Goal: Navigation & Orientation: Go to known website

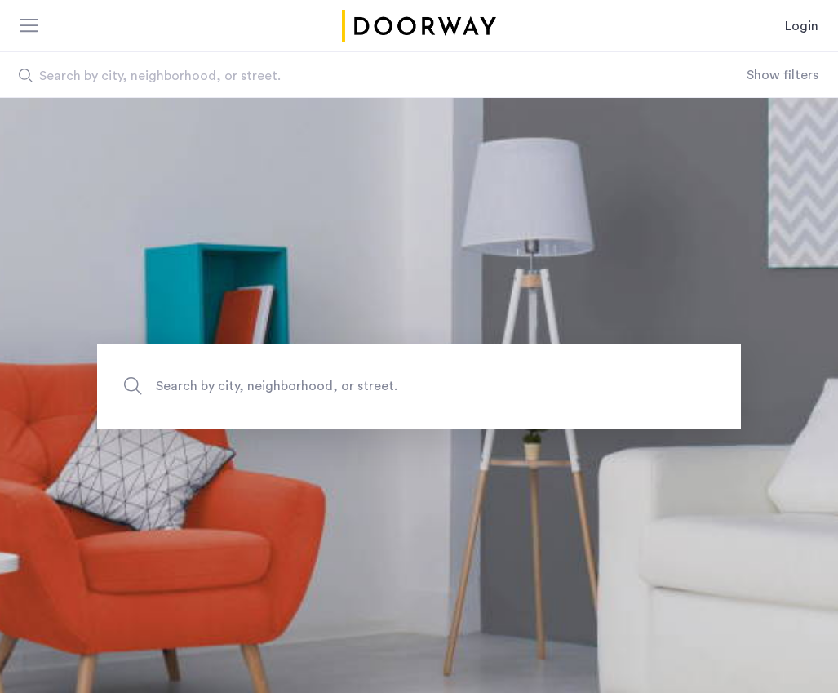
click at [801, 25] on link "Login" at bounding box center [801, 26] width 33 height 20
